Goal: Transaction & Acquisition: Obtain resource

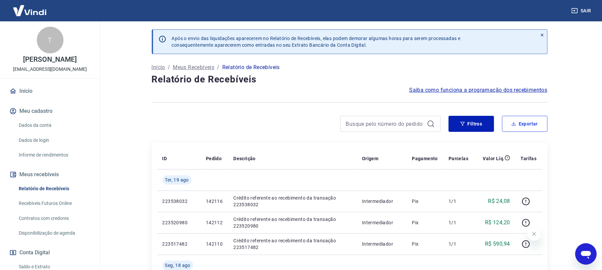
click at [527, 126] on button "Exportar" at bounding box center [524, 124] width 45 height 16
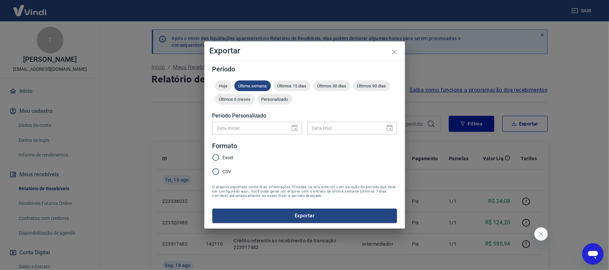
click at [228, 159] on span "Excel" at bounding box center [228, 157] width 11 height 7
click at [223, 159] on input "Excel" at bounding box center [216, 158] width 14 height 14
radio input "true"
click at [264, 210] on button "Exportar" at bounding box center [304, 216] width 184 height 14
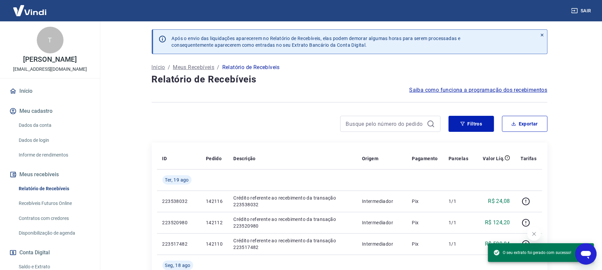
click at [414, 81] on h4 "Relatório de Recebíveis" at bounding box center [350, 79] width 396 height 13
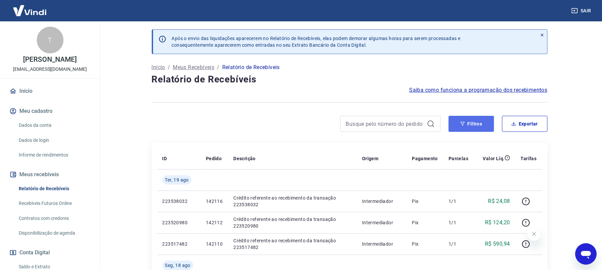
click at [472, 126] on button "Filtros" at bounding box center [470, 124] width 45 height 16
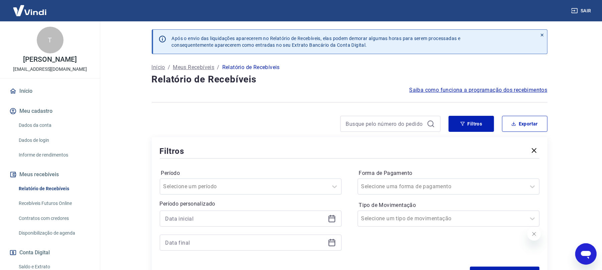
click at [329, 221] on icon at bounding box center [332, 219] width 8 height 8
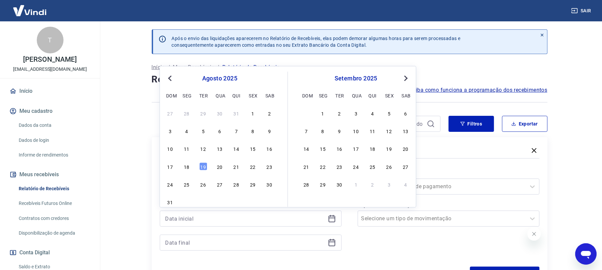
click at [253, 151] on div "15" at bounding box center [253, 149] width 8 height 8
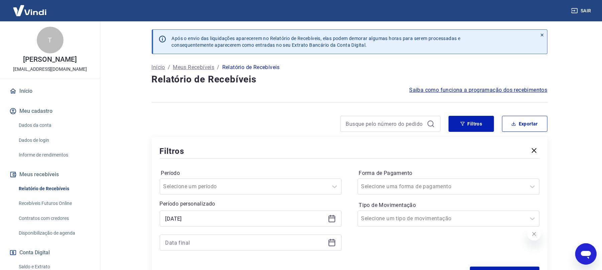
type input "[DATE]"
click at [253, 149] on div "Filtros" at bounding box center [350, 151] width 380 height 12
click at [327, 246] on div at bounding box center [251, 243] width 182 height 16
click at [329, 241] on icon at bounding box center [332, 243] width 8 height 8
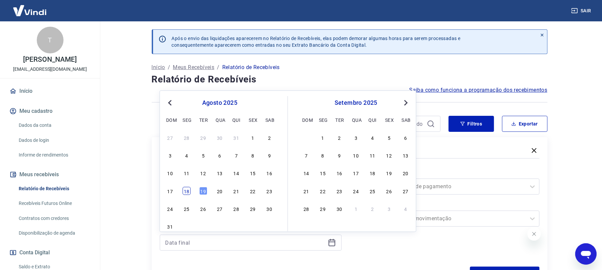
click at [190, 193] on div "18" at bounding box center [186, 191] width 8 height 8
click at [505, 135] on div "Filtros Exportar Filtros Período Selecione um período Período personalizado Sel…" at bounding box center [350, 201] width 396 height 170
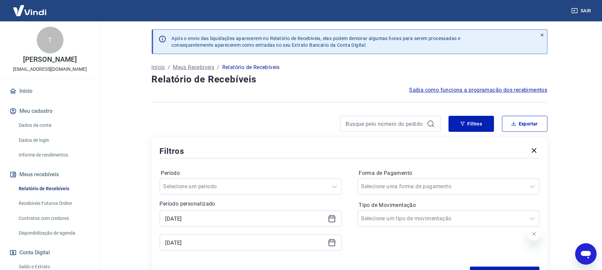
type input "[DATE]"
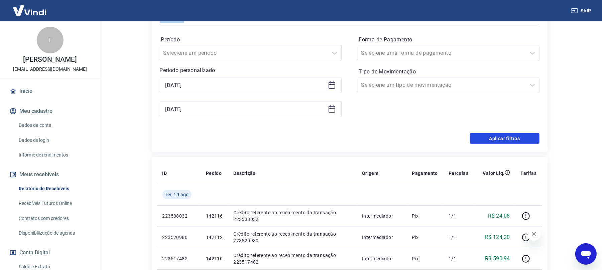
click at [502, 137] on button "Aplicar filtros" at bounding box center [505, 138] width 70 height 11
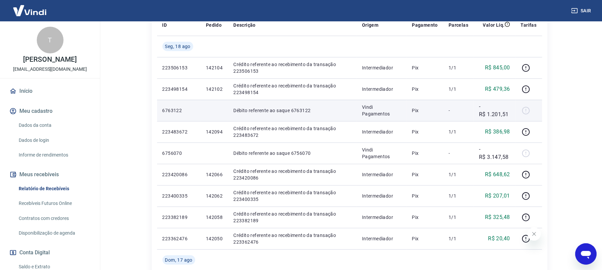
scroll to position [89, 0]
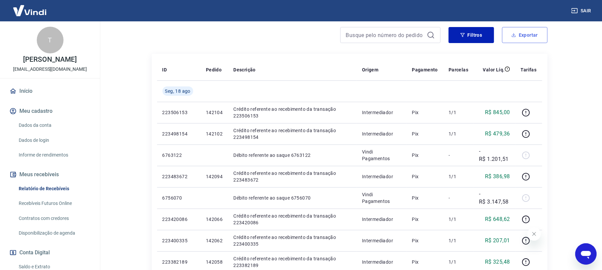
click at [519, 40] on button "Exportar" at bounding box center [524, 35] width 45 height 16
type input "[DATE]"
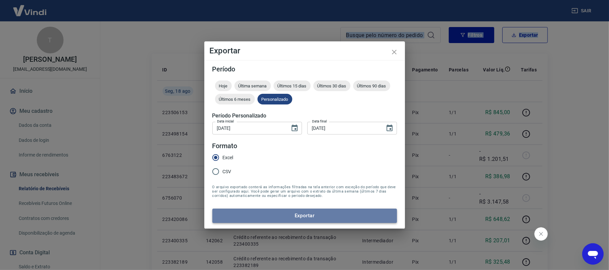
click at [277, 217] on button "Exportar" at bounding box center [304, 216] width 184 height 14
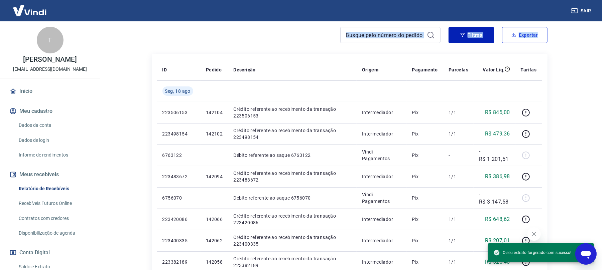
scroll to position [0, 0]
